Goal: Use online tool/utility: Utilize a website feature to perform a specific function

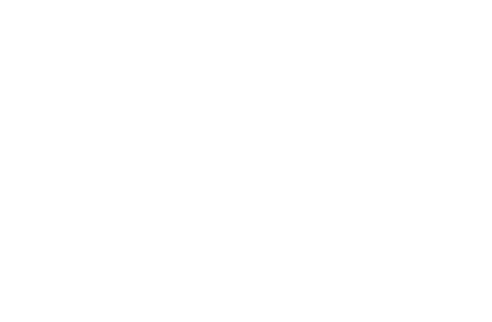
select select "percentage"
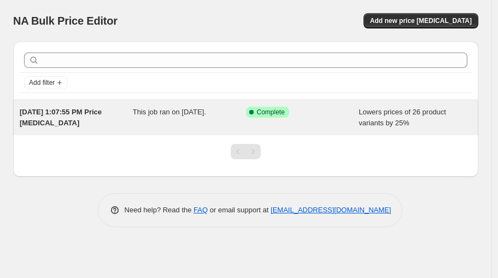
click at [206, 108] on span "This job ran on [DATE]." at bounding box center [169, 112] width 73 height 8
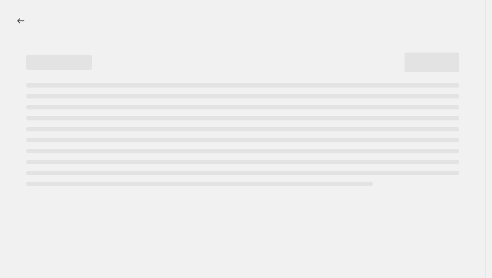
select select "percentage"
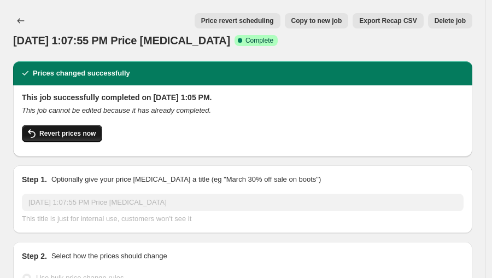
click at [80, 127] on button "Revert prices now" at bounding box center [62, 133] width 80 height 17
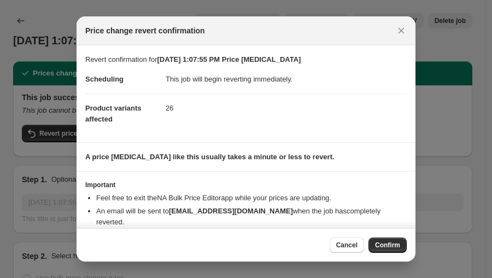
click at [397, 236] on div "Cancel Confirm" at bounding box center [245, 244] width 339 height 33
click at [396, 244] on span "Confirm" at bounding box center [387, 244] width 25 height 9
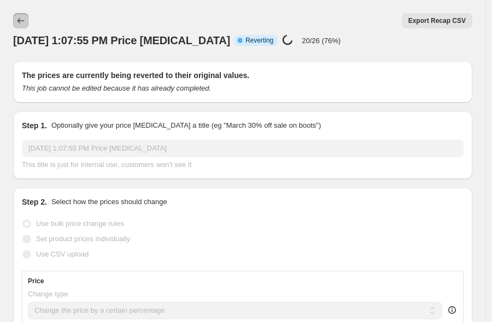
click at [17, 21] on icon "Price change jobs" at bounding box center [20, 20] width 11 height 11
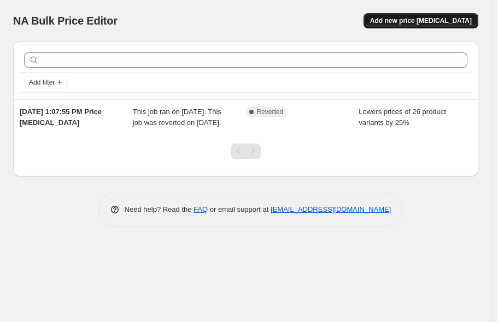
drag, startPoint x: 413, startPoint y: 25, endPoint x: 414, endPoint y: 16, distance: 8.3
click at [414, 16] on span "Add new price change job" at bounding box center [421, 20] width 102 height 9
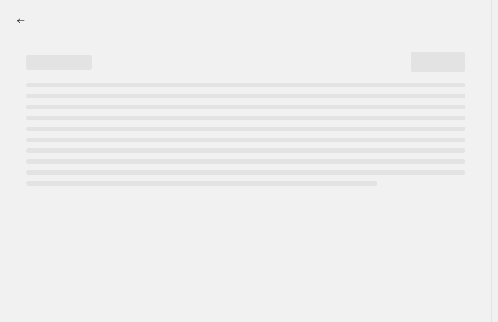
select select "percentage"
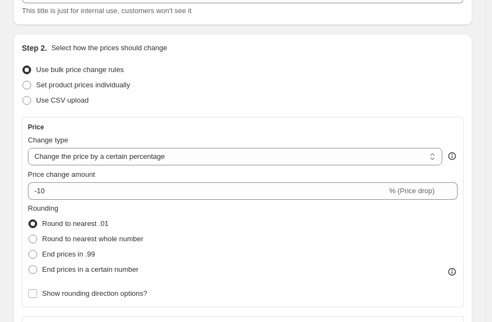
scroll to position [101, 0]
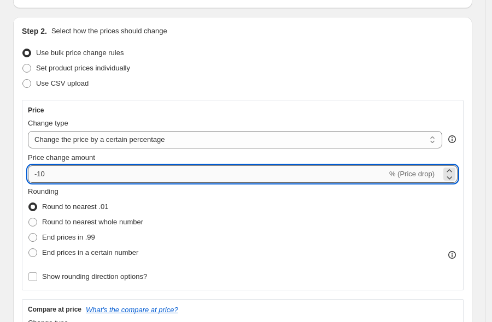
click at [90, 179] on input "-10" at bounding box center [207, 174] width 359 height 17
type input "-1"
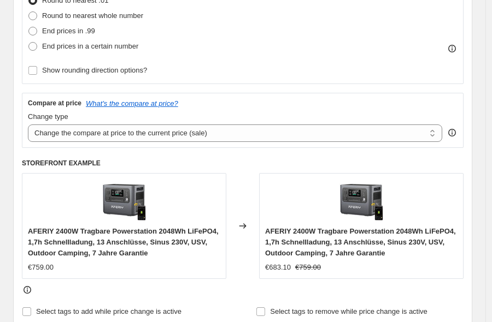
scroll to position [303, 0]
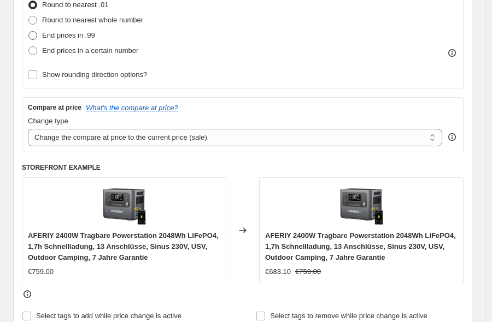
type input "-20"
click at [36, 38] on span at bounding box center [32, 35] width 9 height 9
click at [29, 32] on input "End prices in .99" at bounding box center [28, 31] width 1 height 1
radio input "true"
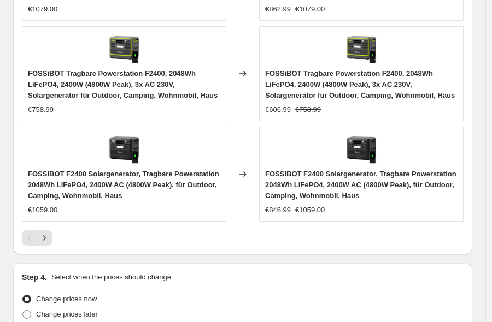
scroll to position [1175, 0]
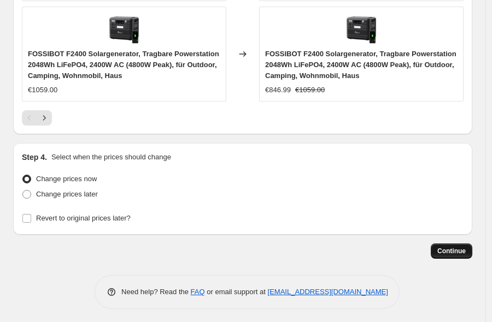
click at [462, 247] on span "Continue" at bounding box center [451, 251] width 28 height 9
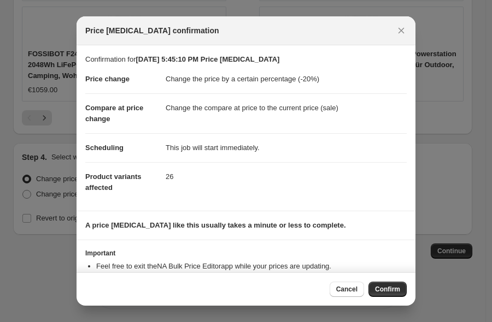
click at [385, 277] on button "Confirm" at bounding box center [387, 289] width 38 height 15
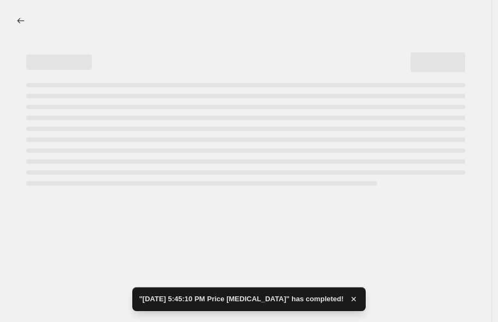
select select "percentage"
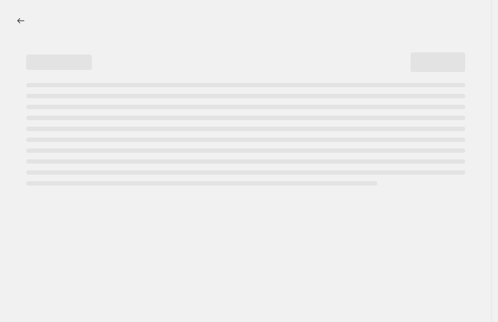
select select "percentage"
